Goal: Task Accomplishment & Management: Complete application form

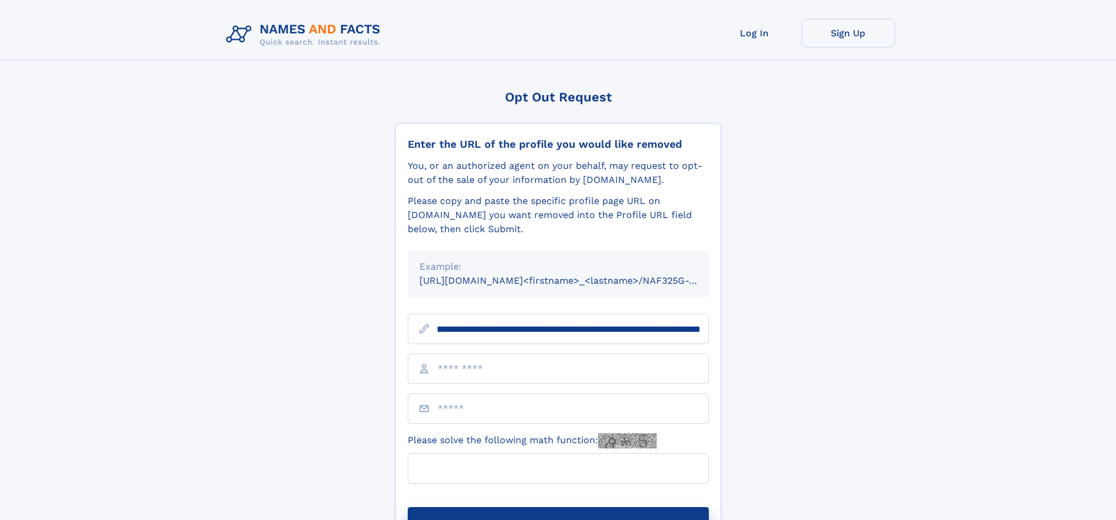
scroll to position [0, 141]
type input "**********"
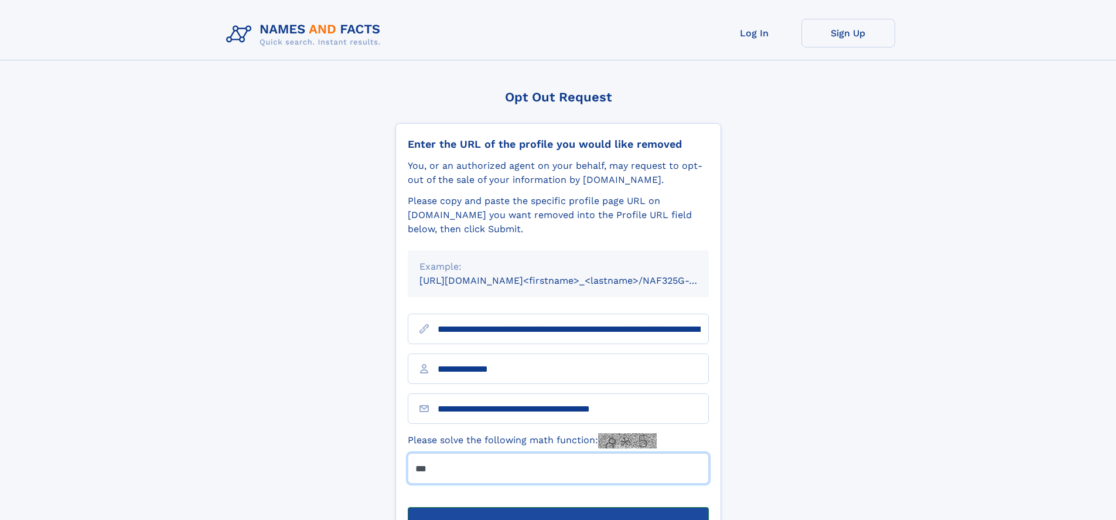
type input "***"
click at [558, 507] on button "Submit Opt Out Request" at bounding box center [558, 525] width 301 height 37
